Goal: Transaction & Acquisition: Obtain resource

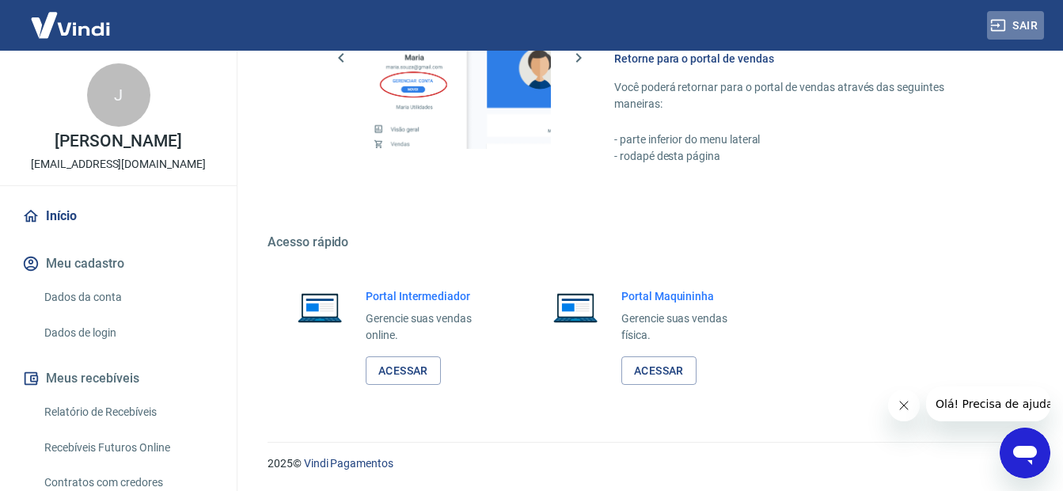
click at [1031, 26] on button "Sair" at bounding box center [1015, 25] width 57 height 29
click at [1032, 25] on button "Sair" at bounding box center [1015, 25] width 57 height 29
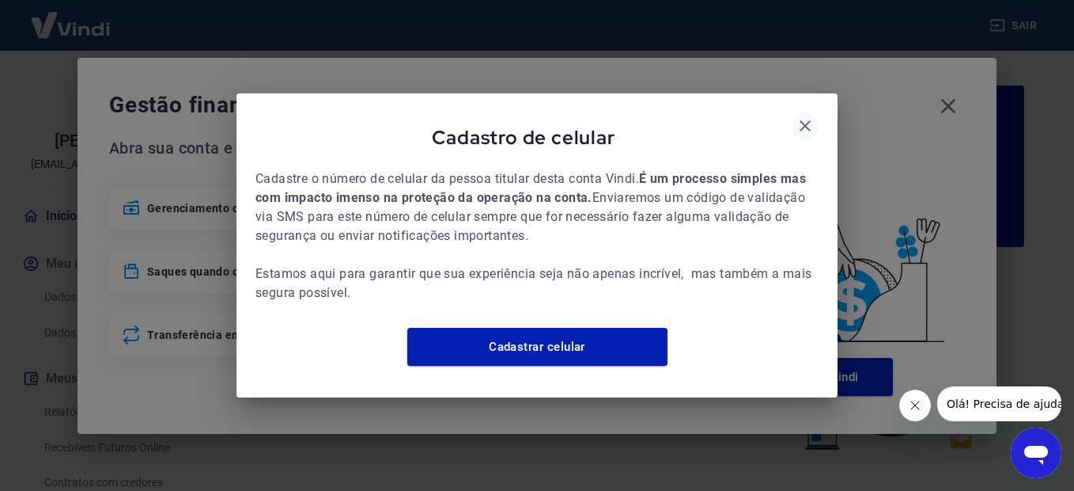
click at [807, 116] on icon "button" at bounding box center [805, 125] width 19 height 19
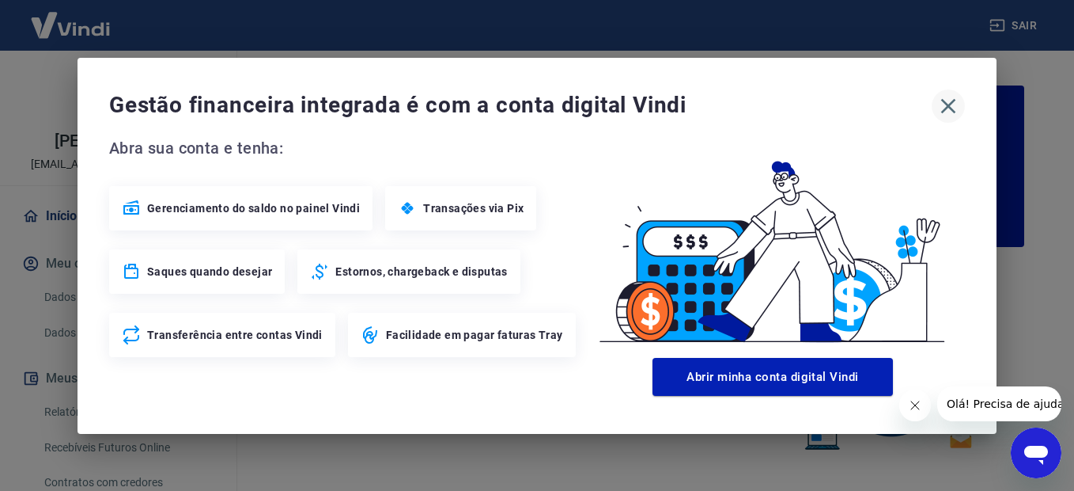
click at [947, 101] on icon "button" at bounding box center [948, 105] width 25 height 25
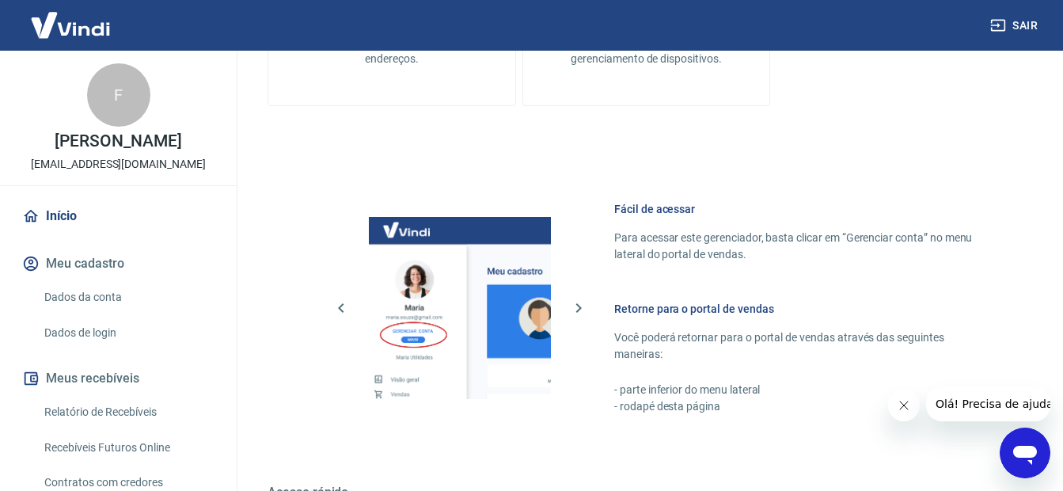
scroll to position [972, 0]
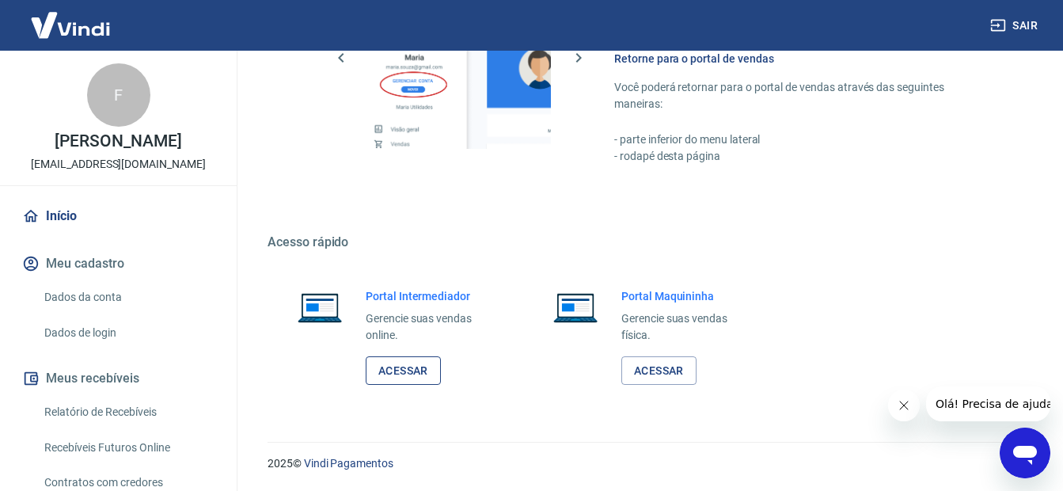
click at [399, 372] on link "Acessar" at bounding box center [403, 370] width 75 height 29
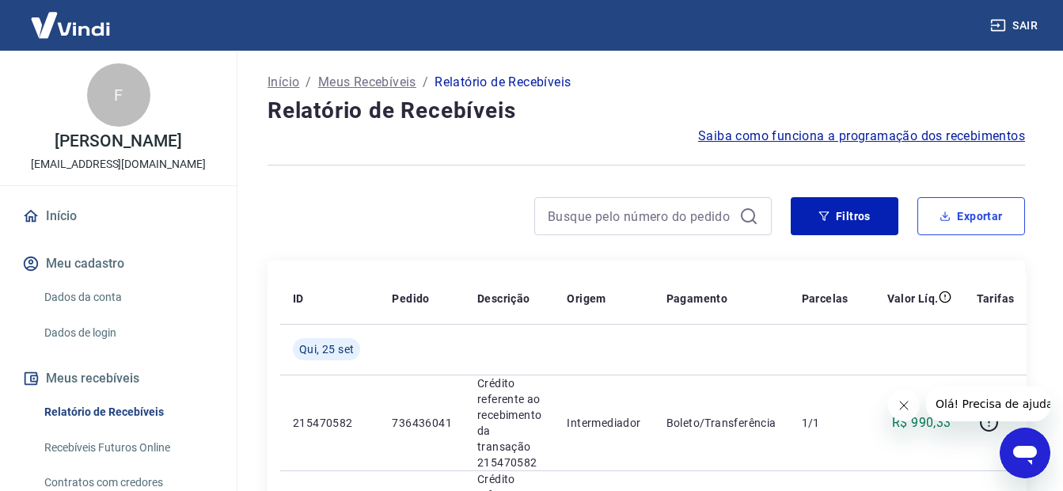
click at [979, 223] on button "Exportar" at bounding box center [971, 216] width 108 height 38
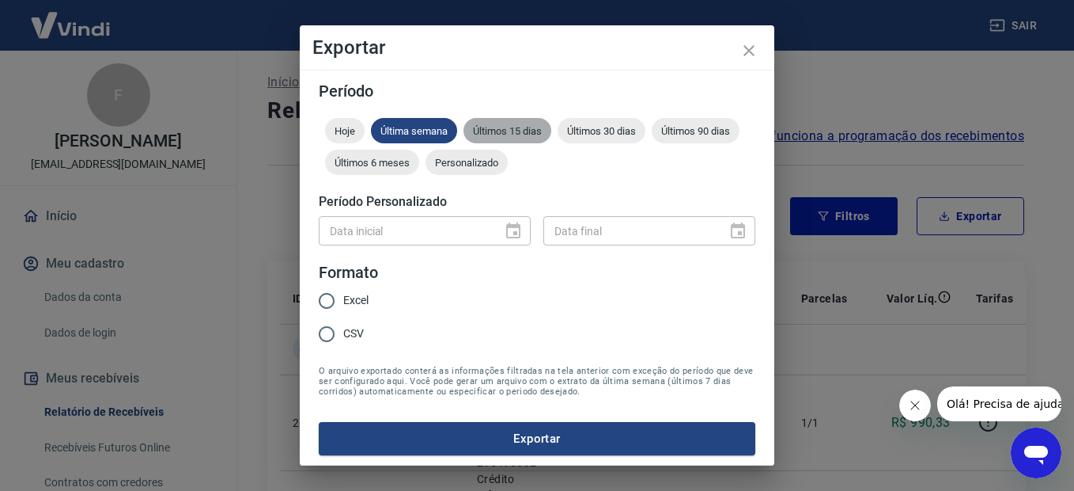
click at [517, 133] on span "Últimos 15 dias" at bounding box center [508, 131] width 88 height 12
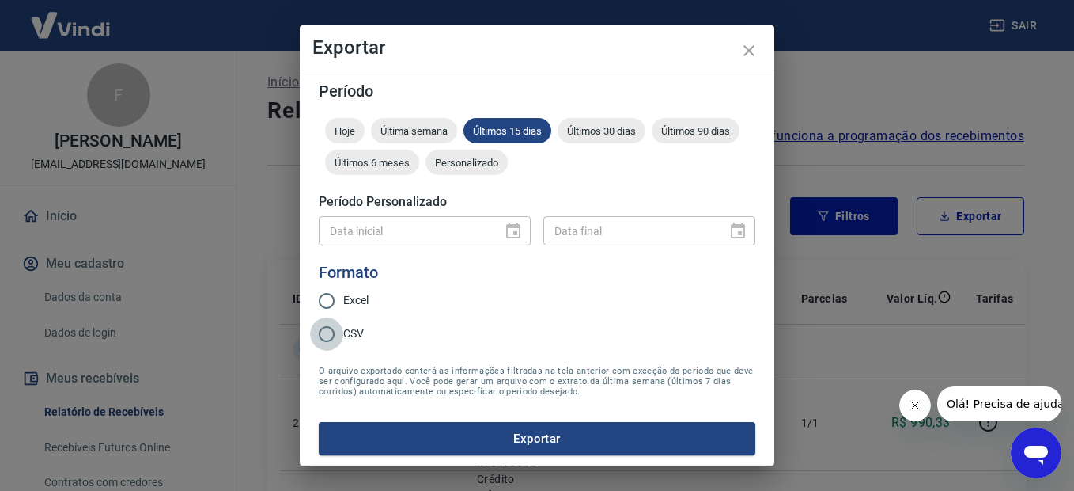
click at [330, 331] on input "CSV" at bounding box center [326, 333] width 33 height 33
radio input "true"
click at [540, 438] on button "Exportar" at bounding box center [537, 438] width 437 height 33
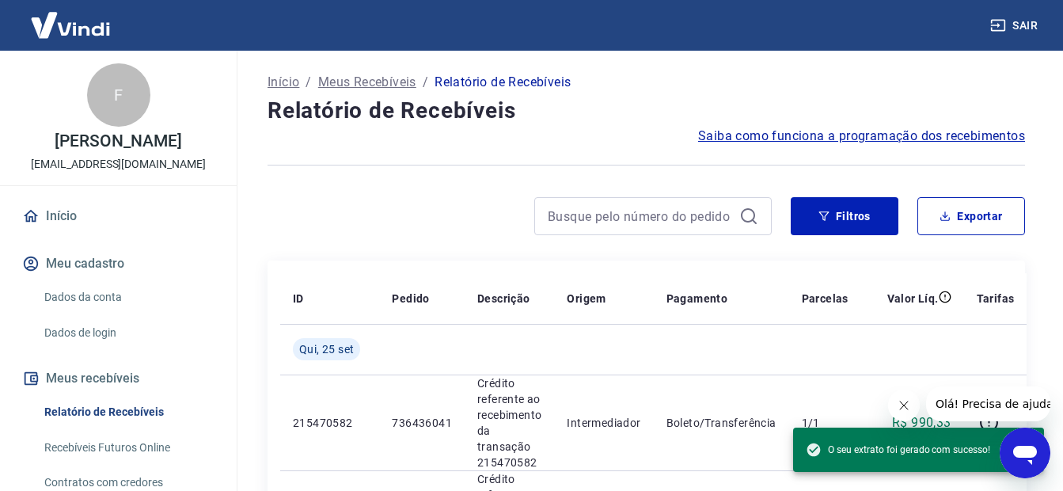
click at [409, 210] on div at bounding box center [519, 216] width 504 height 38
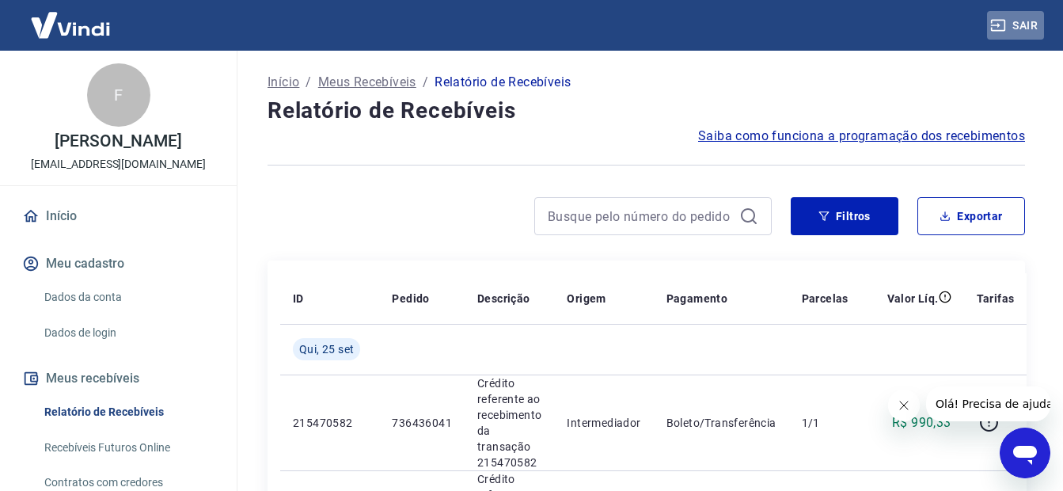
click at [1032, 25] on button "Sair" at bounding box center [1015, 25] width 57 height 29
click at [993, 224] on button "Exportar" at bounding box center [971, 216] width 108 height 38
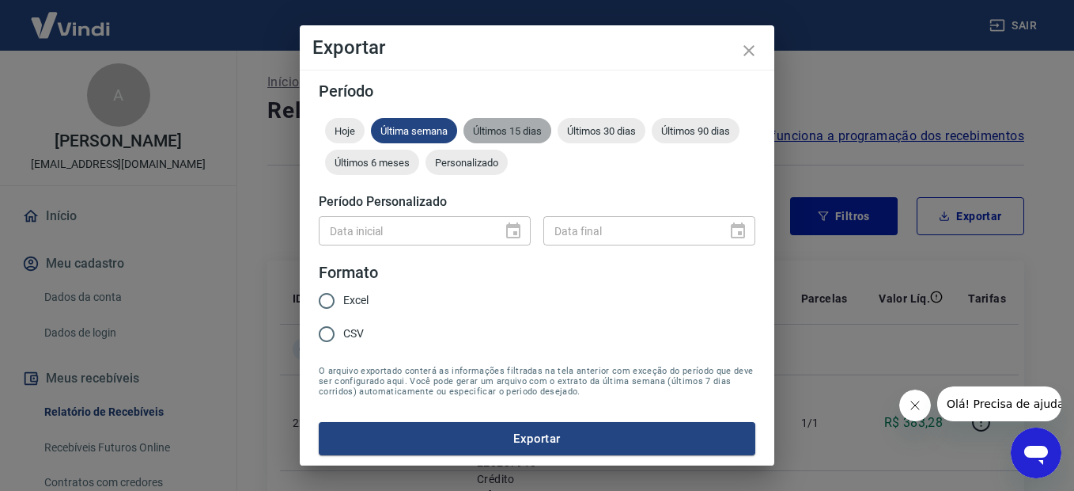
click at [511, 131] on span "Últimos 15 dias" at bounding box center [508, 131] width 88 height 12
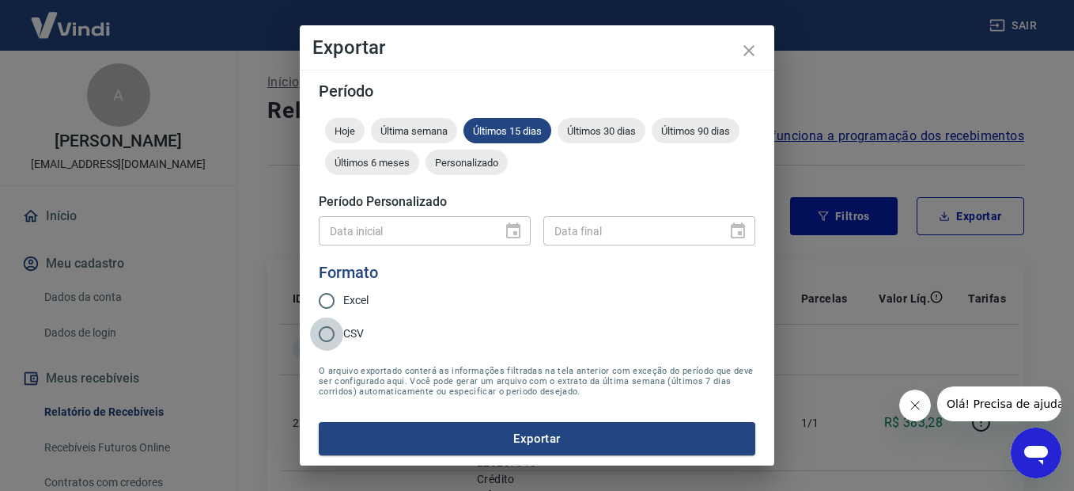
click at [330, 338] on input "CSV" at bounding box center [326, 333] width 33 height 33
radio input "true"
click at [523, 443] on button "Exportar" at bounding box center [537, 438] width 437 height 33
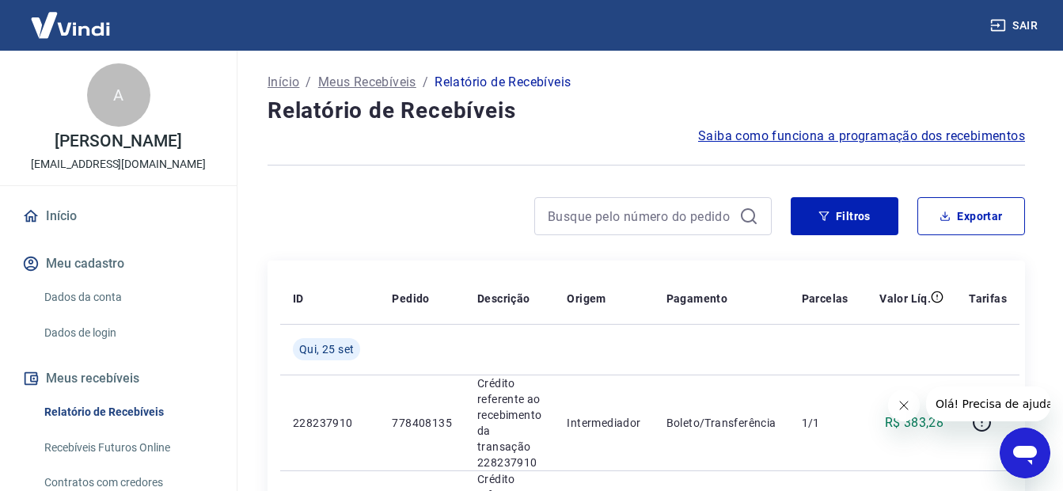
click at [56, 233] on link "Início" at bounding box center [118, 216] width 199 height 35
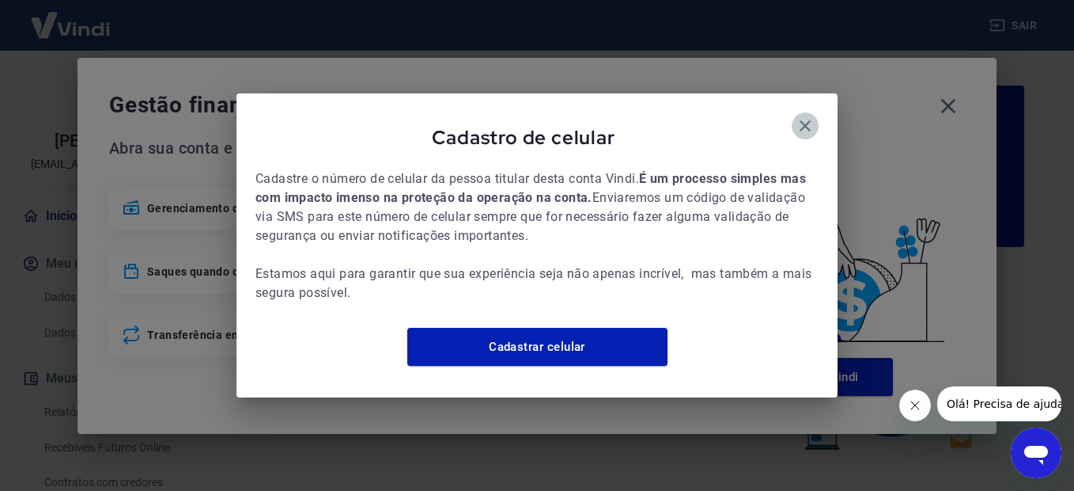
click at [804, 120] on icon "button" at bounding box center [805, 125] width 11 height 11
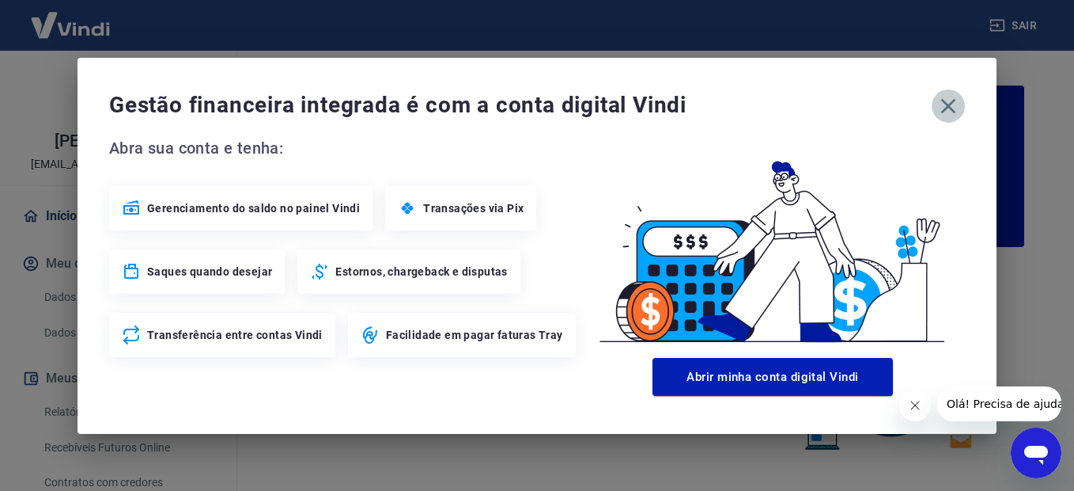
drag, startPoint x: 944, startPoint y: 105, endPoint x: 937, endPoint y: 109, distance: 8.1
click at [945, 105] on icon "button" at bounding box center [948, 105] width 25 height 25
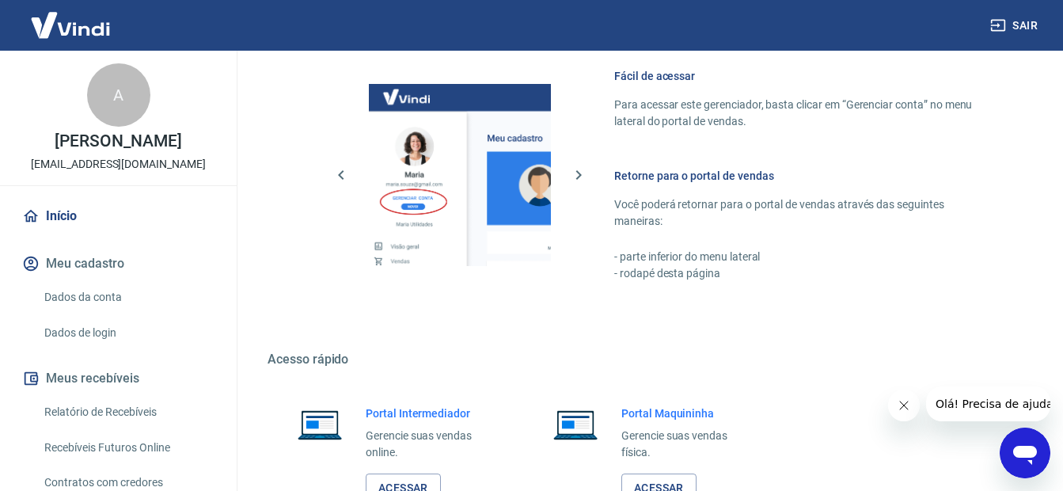
scroll to position [972, 0]
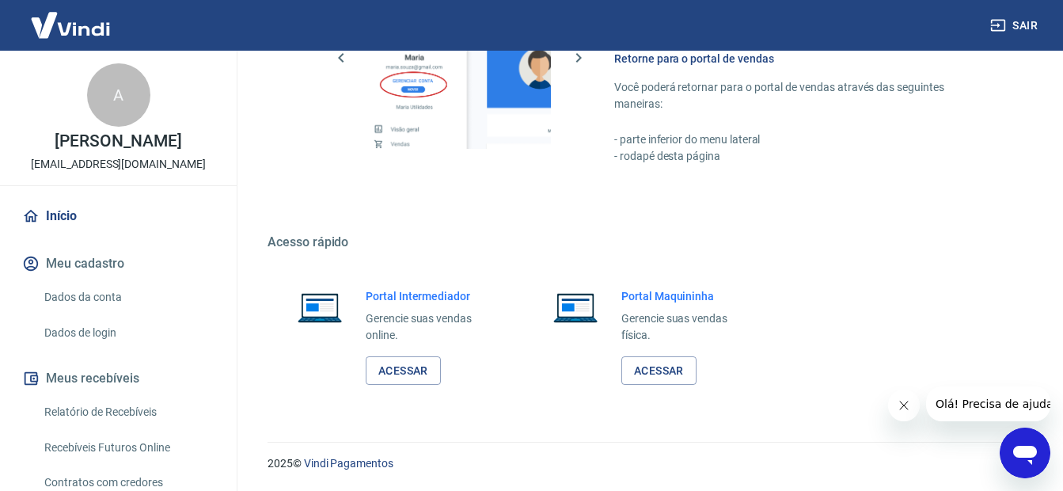
drag, startPoint x: 1074, startPoint y: 136, endPoint x: 22, endPoint y: 14, distance: 1058.6
click at [400, 374] on link "Acessar" at bounding box center [403, 370] width 75 height 29
